Goal: Task Accomplishment & Management: Complete application form

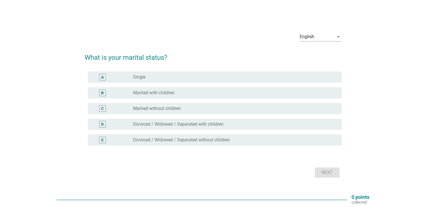
click at [169, 74] on div "radio_button_unchecked Single" at bounding box center [235, 77] width 204 height 7
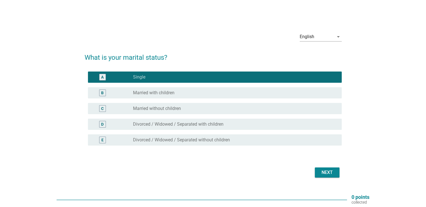
click at [323, 172] on div "Next" at bounding box center [327, 172] width 16 height 7
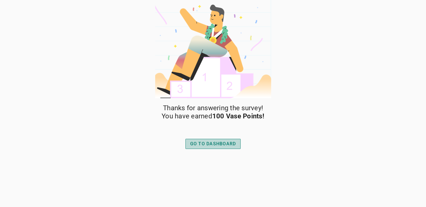
click at [218, 144] on div "GO TO DASHBOARD" at bounding box center [213, 143] width 46 height 7
